Goal: Find specific page/section: Find specific page/section

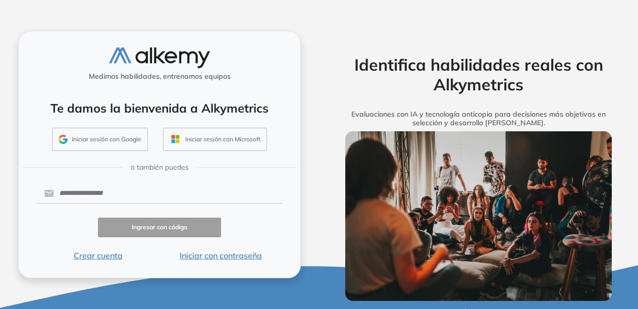
click at [248, 250] on button "Iniciar con contraseña" at bounding box center [220, 255] width 123 height 12
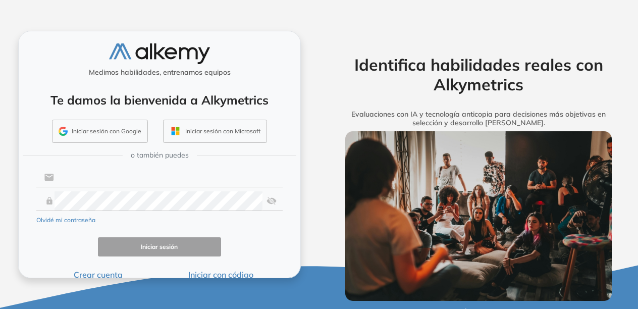
type input "**********"
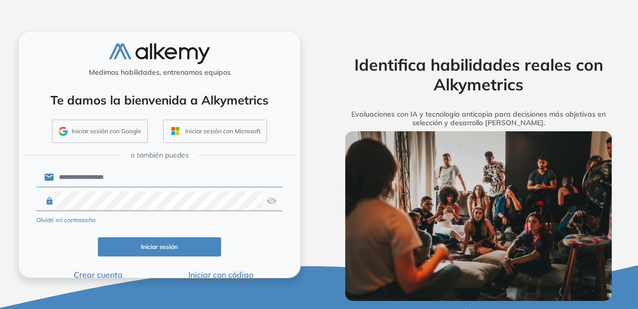
click at [173, 180] on input "**********" at bounding box center [168, 176] width 228 height 19
click at [152, 248] on button "Iniciar sesión" at bounding box center [159, 247] width 123 height 20
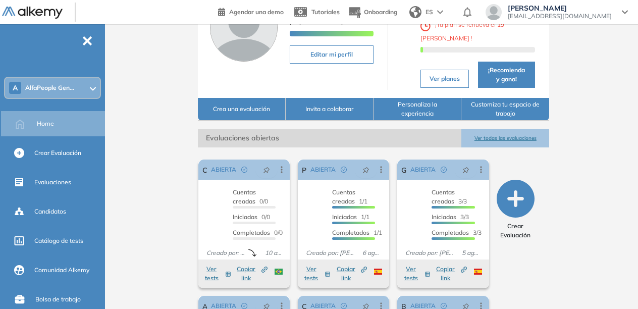
scroll to position [92, 0]
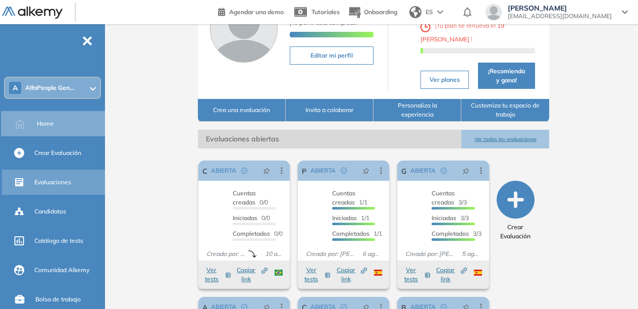
click at [68, 189] on div "Evaluaciones" at bounding box center [68, 182] width 69 height 17
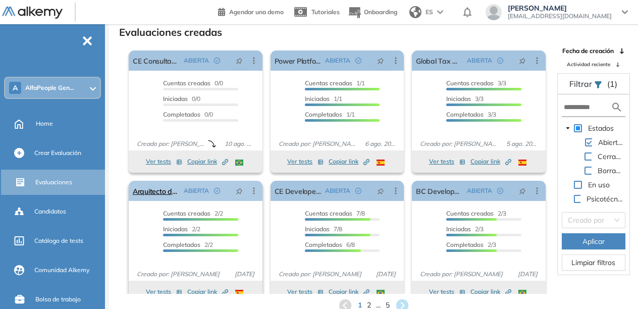
scroll to position [13, 0]
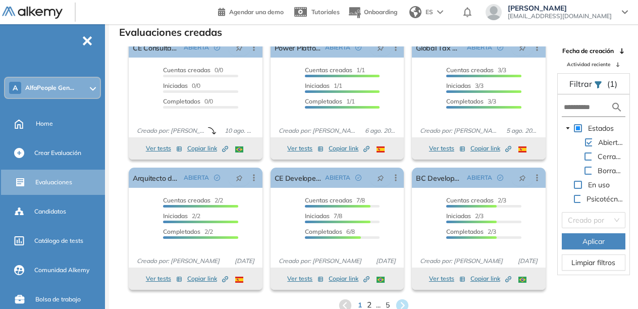
click at [367, 303] on span "2" at bounding box center [368, 305] width 5 height 12
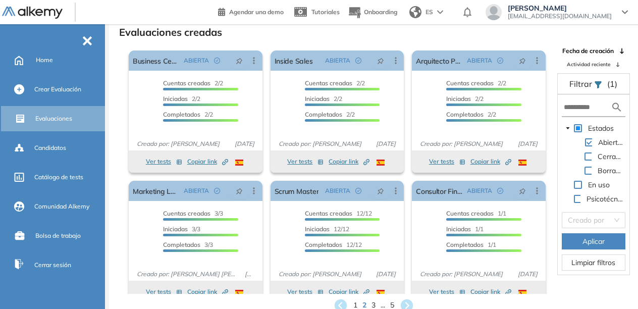
scroll to position [65, 0]
click at [373, 302] on span "3" at bounding box center [373, 305] width 5 height 12
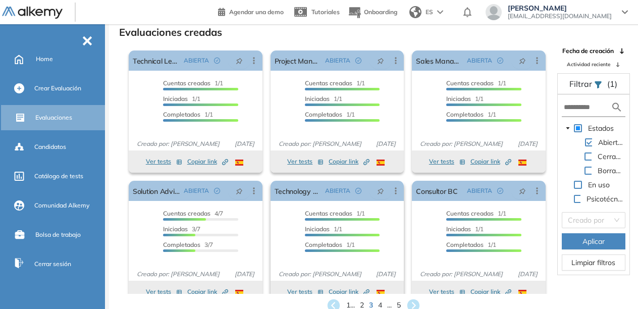
scroll to position [13, 0]
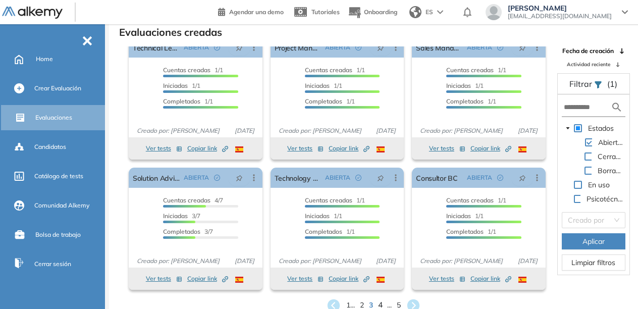
click at [380, 300] on span "4" at bounding box center [380, 305] width 5 height 12
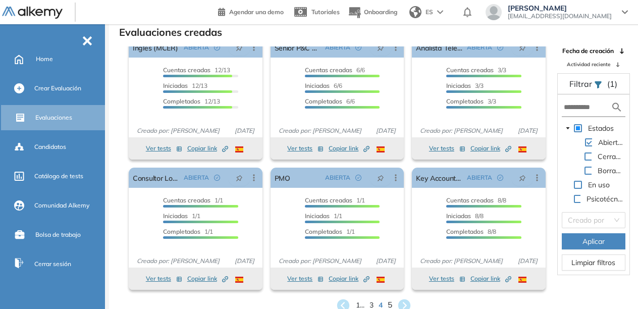
click at [390, 305] on span "5" at bounding box center [389, 305] width 5 height 12
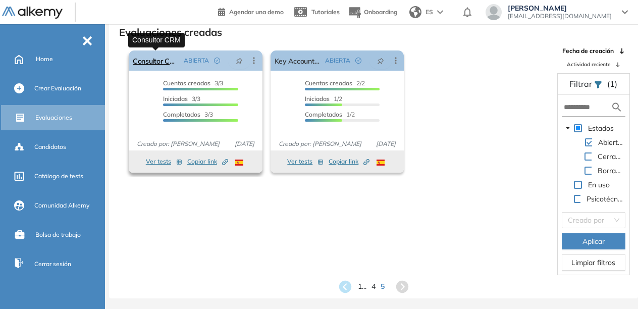
click at [157, 62] on link "Consultor CRM" at bounding box center [156, 60] width 47 height 20
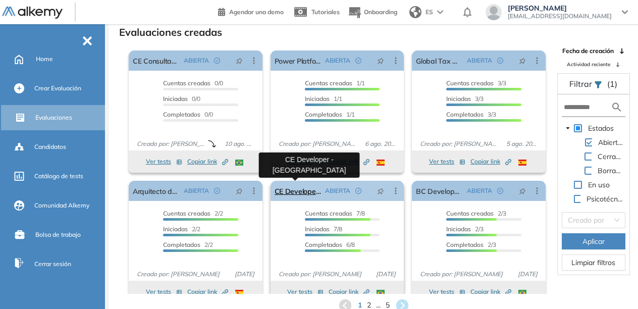
scroll to position [13, 0]
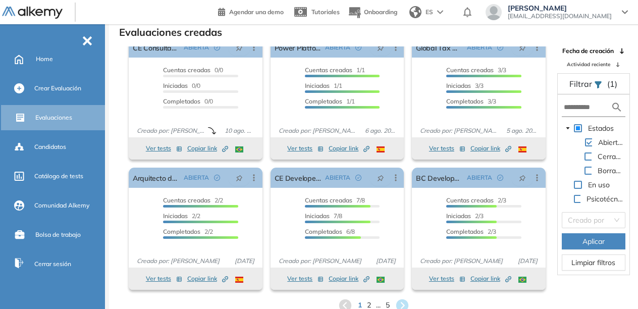
click at [389, 304] on span "5" at bounding box center [387, 305] width 4 height 11
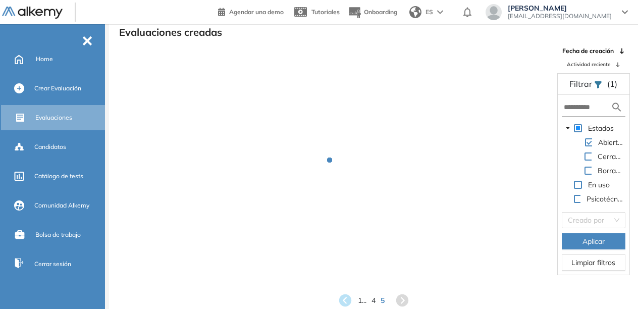
click at [389, 304] on div "1 ... 4 5" at bounding box center [373, 300] width 512 height 15
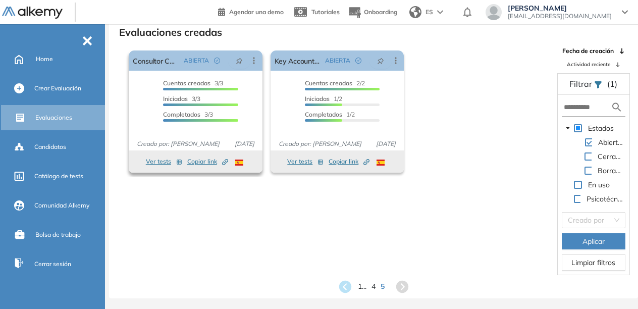
click at [208, 158] on span "Copiar link Created by potrace 1.16, written by [PERSON_NAME] [DATE]-[DATE]" at bounding box center [207, 161] width 41 height 9
